Goal: Task Accomplishment & Management: Manage account settings

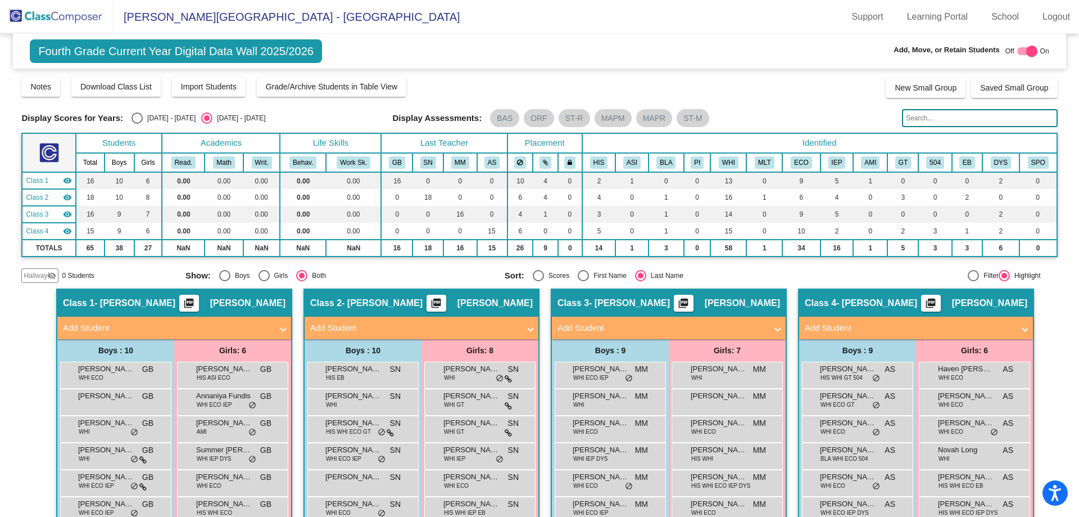
scroll to position [128, 0]
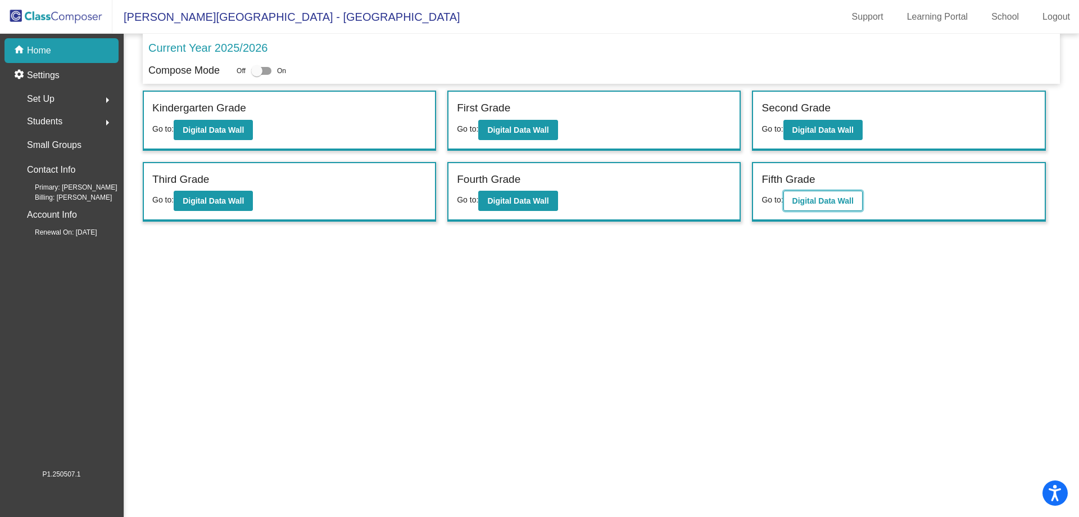
click at [798, 197] on b "Digital Data Wall" at bounding box center [823, 200] width 61 height 9
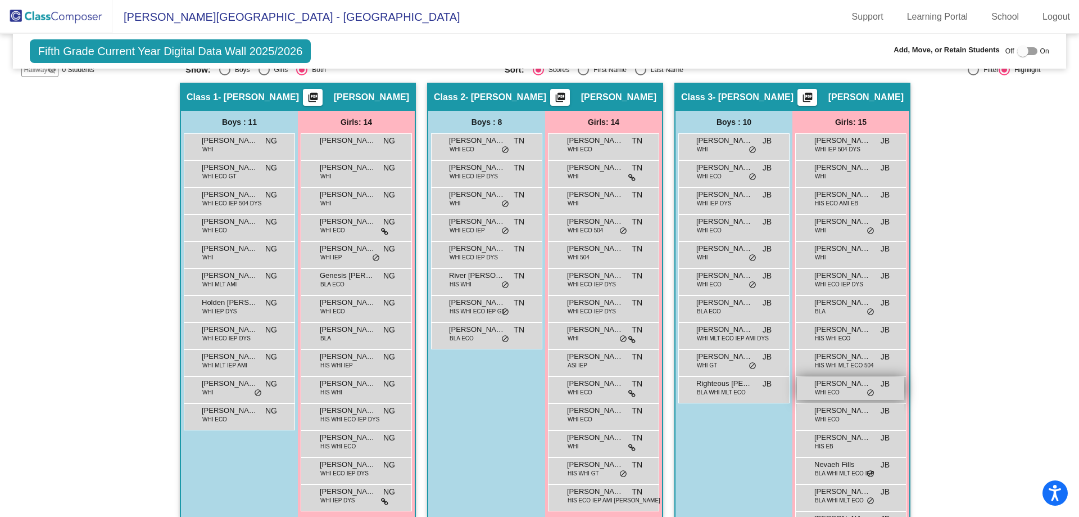
scroll to position [169, 0]
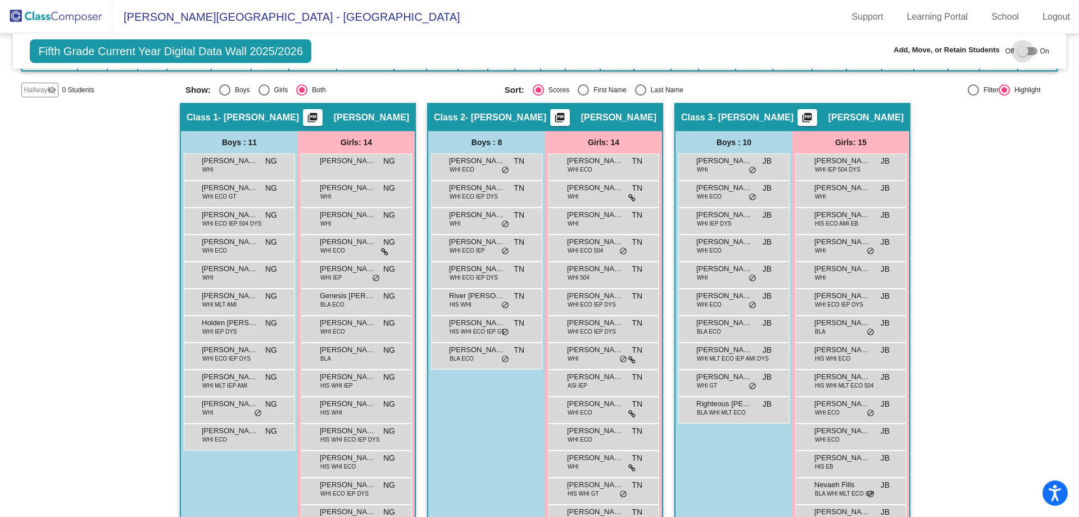
click at [1019, 47] on div at bounding box center [1022, 51] width 11 height 11
checkbox input "true"
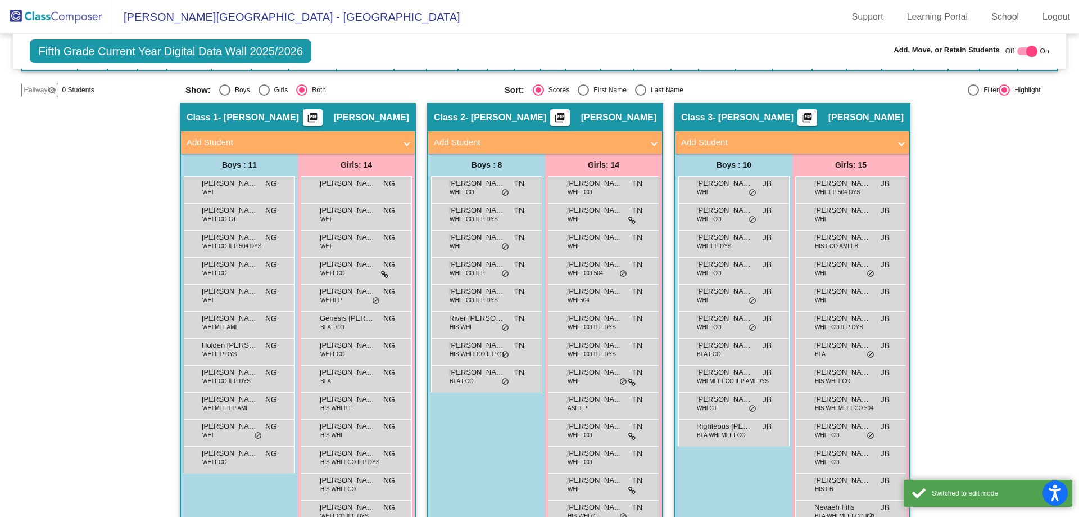
click at [635, 89] on div "Select an option" at bounding box center [640, 89] width 11 height 11
click at [640, 96] on input "Last Name" at bounding box center [640, 96] width 1 height 1
radio input "true"
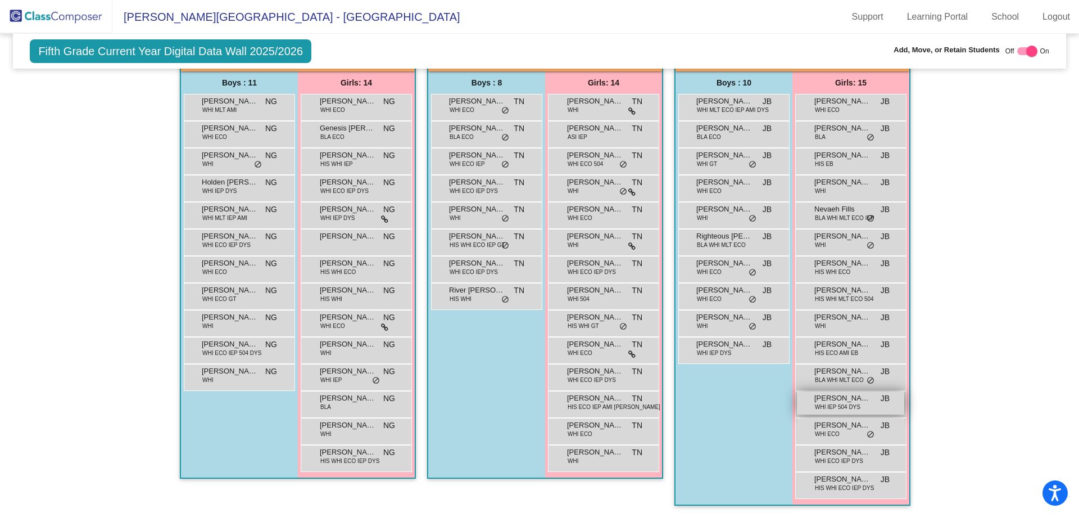
scroll to position [195, 0]
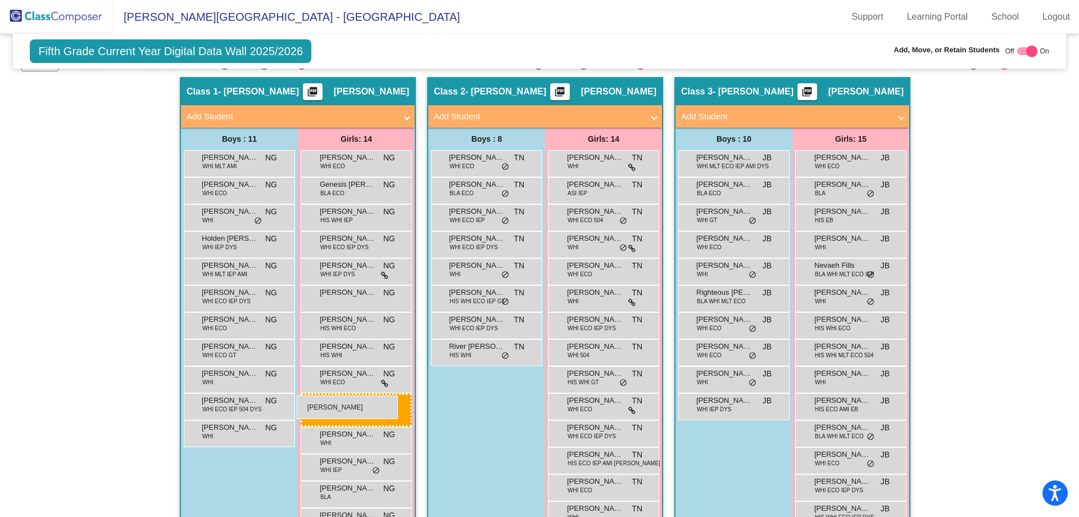
drag, startPoint x: 847, startPoint y: 455, endPoint x: 297, endPoint y: 395, distance: 553.0
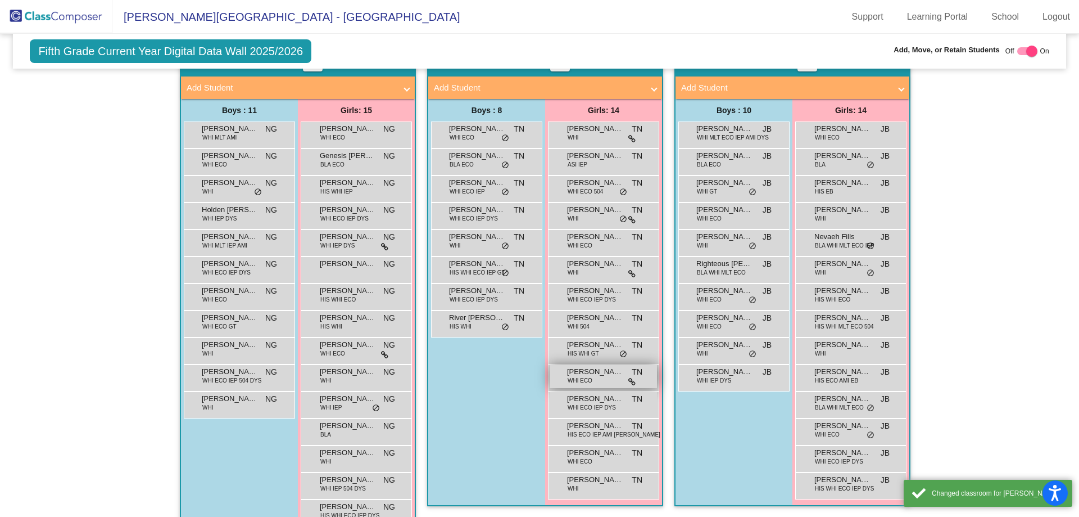
scroll to position [251, 0]
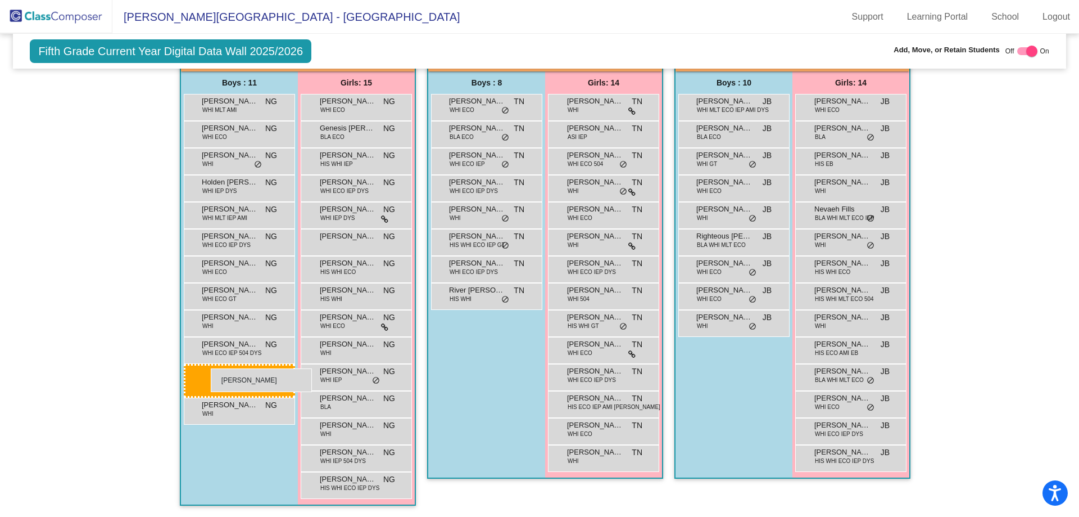
drag, startPoint x: 740, startPoint y: 352, endPoint x: 211, endPoint y: 368, distance: 529.8
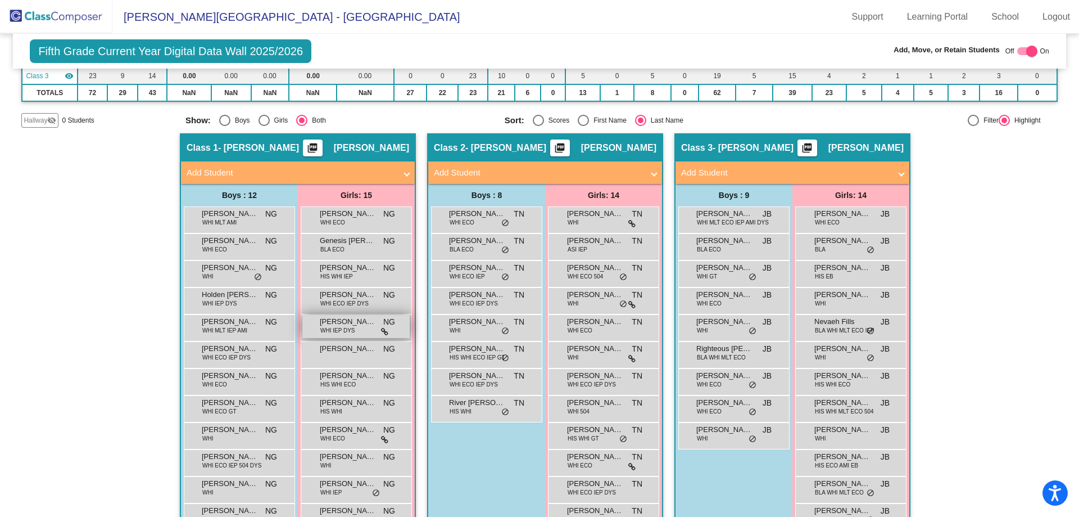
scroll to position [195, 0]
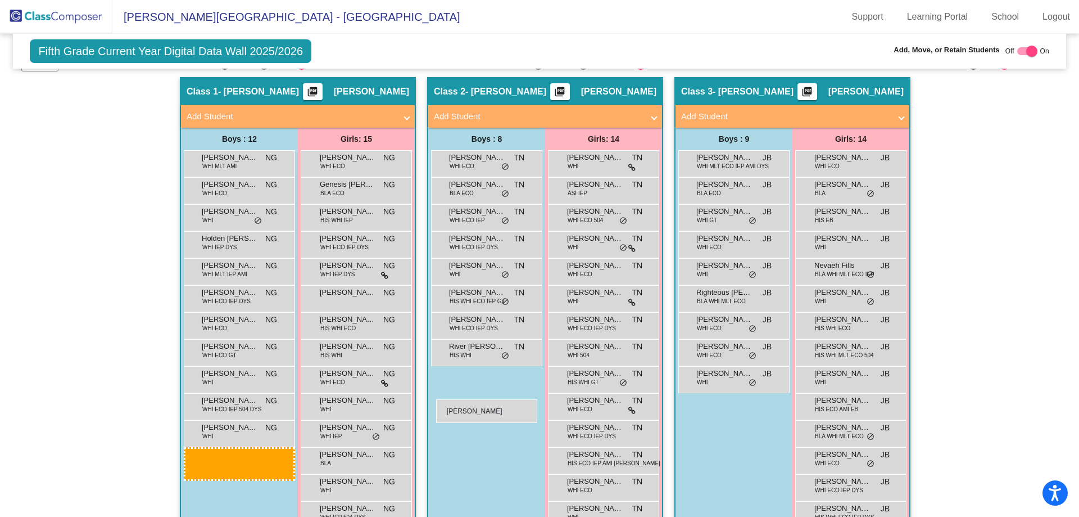
drag, startPoint x: 228, startPoint y: 463, endPoint x: 436, endPoint y: 400, distance: 218.0
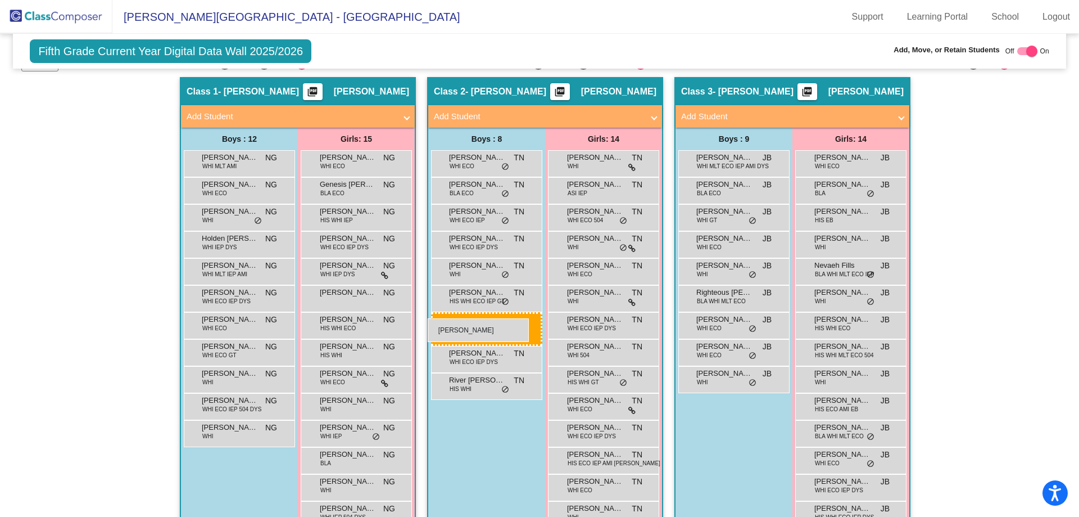
drag, startPoint x: 210, startPoint y: 461, endPoint x: 428, endPoint y: 318, distance: 260.7
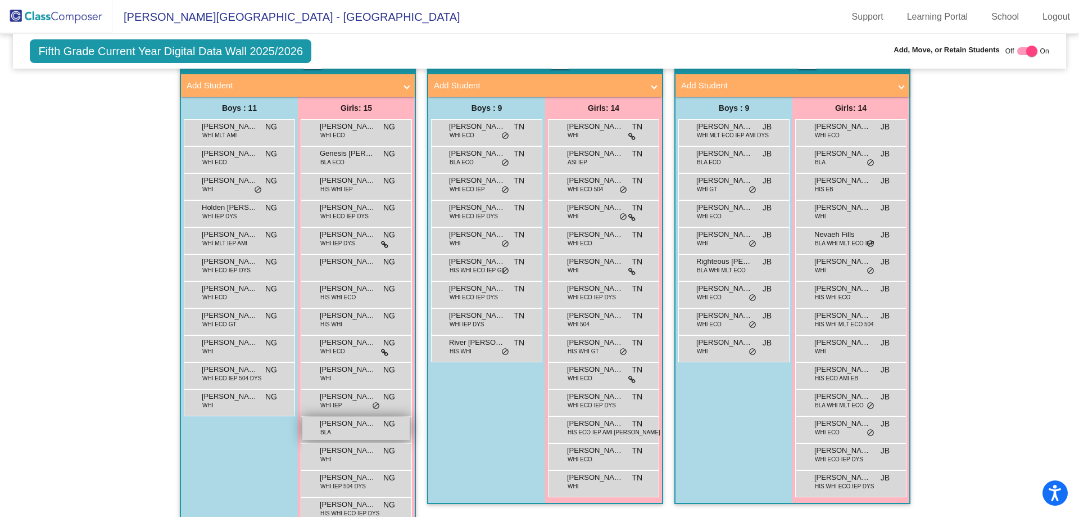
scroll to position [251, 0]
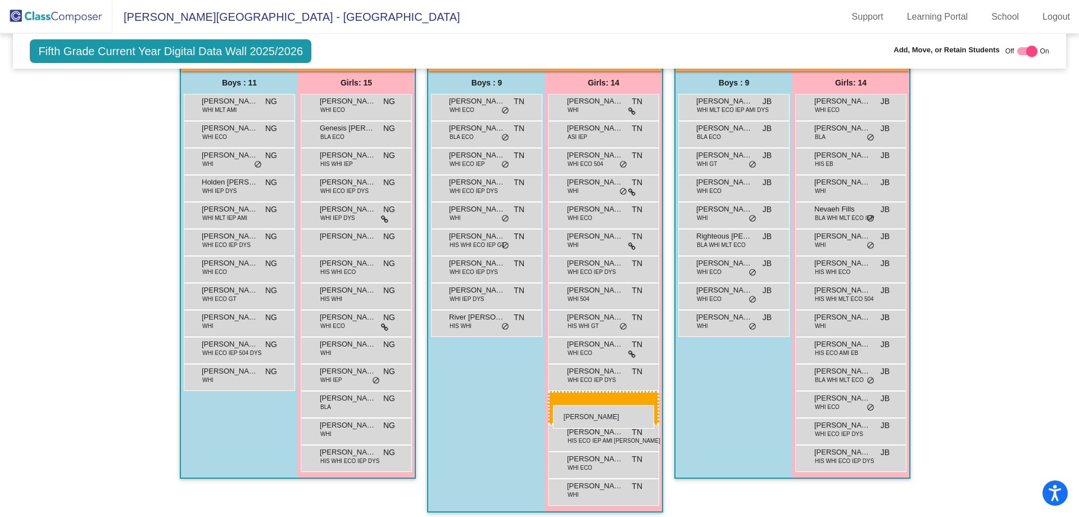
drag, startPoint x: 328, startPoint y: 459, endPoint x: 553, endPoint y: 405, distance: 231.4
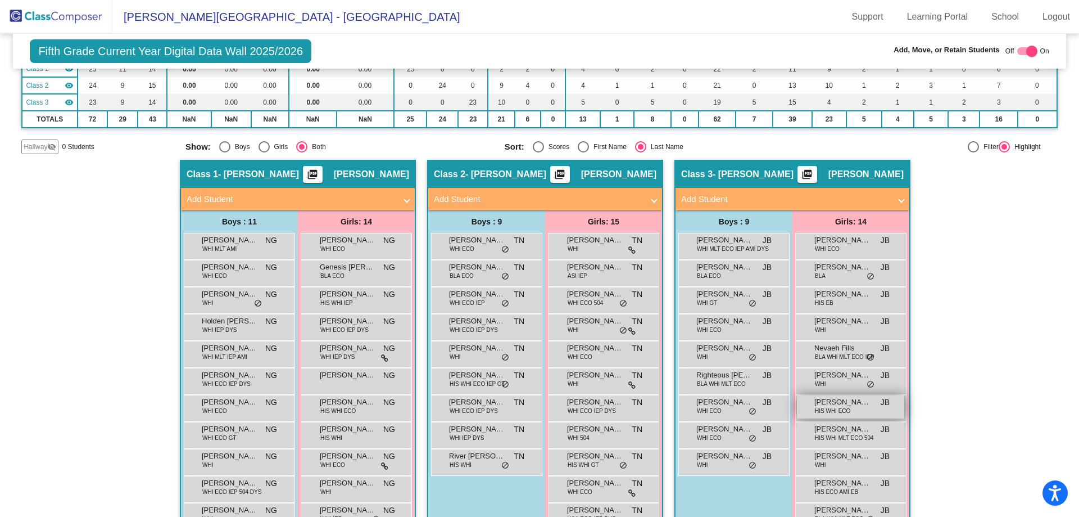
scroll to position [195, 0]
